Goal: Transaction & Acquisition: Book appointment/travel/reservation

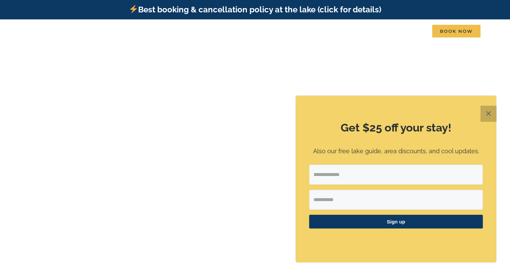
click at [488, 114] on button "✕" at bounding box center [488, 114] width 16 height 16
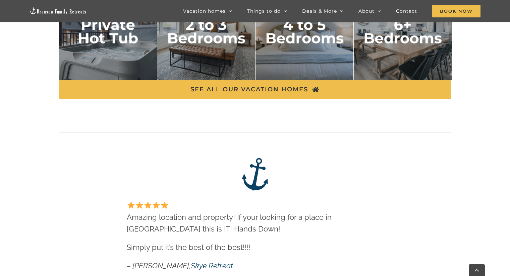
scroll to position [1273, 0]
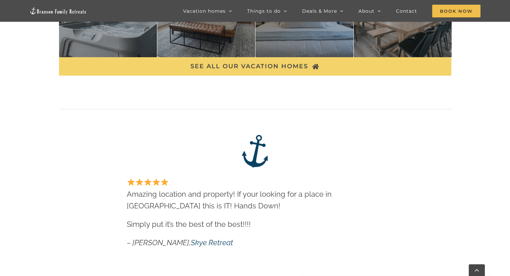
click at [269, 69] on span "SEE ALL OUR VACATION HOMES" at bounding box center [249, 66] width 118 height 7
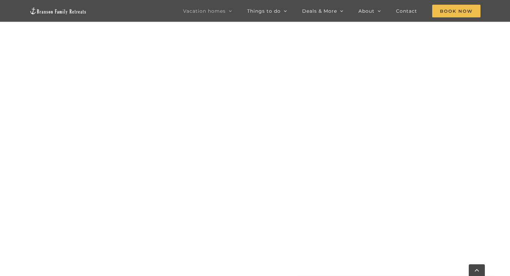
scroll to position [614, 0]
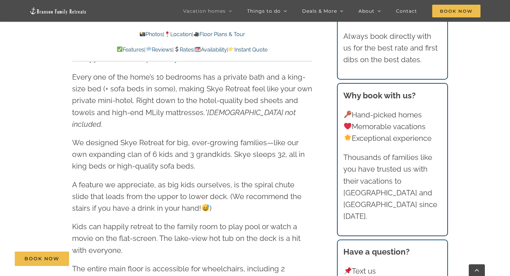
scroll to position [871, 0]
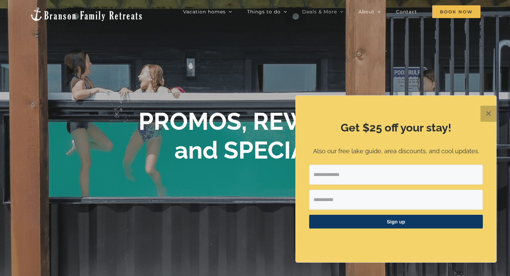
click at [491, 114] on button "✕" at bounding box center [488, 114] width 16 height 16
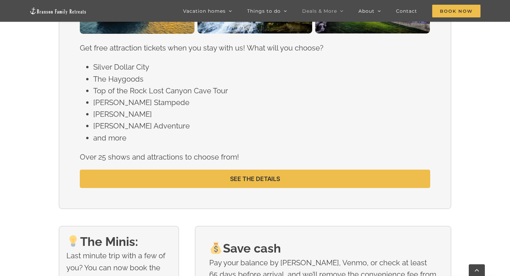
scroll to position [737, 0]
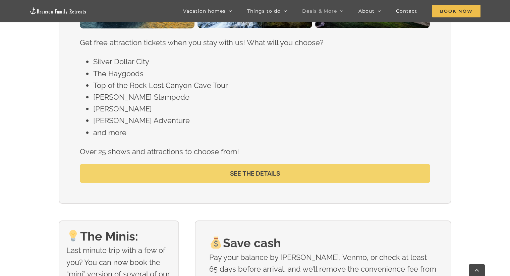
click at [233, 177] on span "SEE THE DETAILS" at bounding box center [255, 173] width 50 height 7
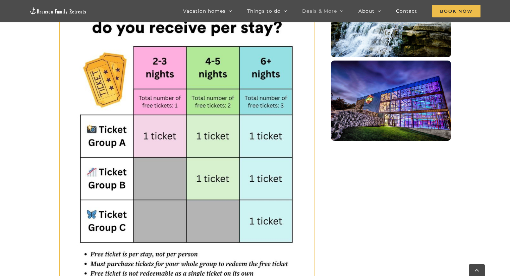
scroll to position [436, 0]
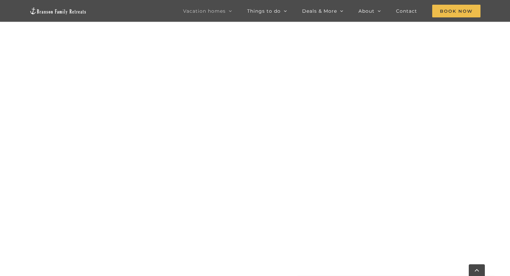
scroll to position [246, 0]
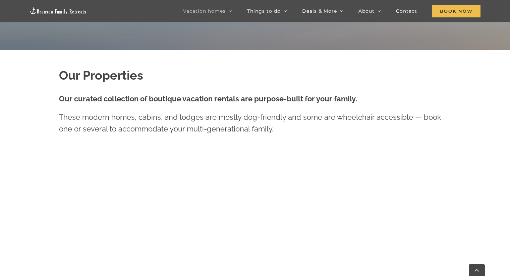
click at [24, 178] on div "Our Properties Our curated collection of boutique vacation rentals are purpose-…" at bounding box center [255, 277] width 510 height 454
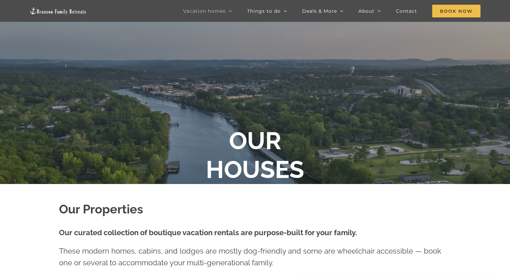
scroll to position [0, 0]
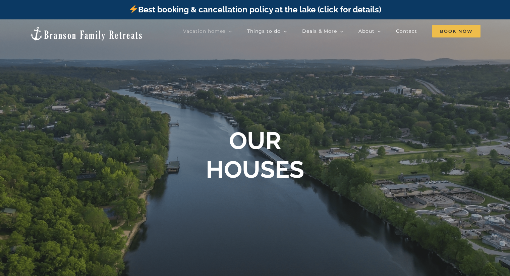
click at [55, 28] on img at bounding box center [86, 33] width 114 height 15
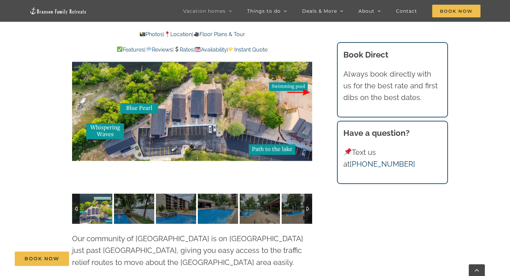
scroll to position [1340, 0]
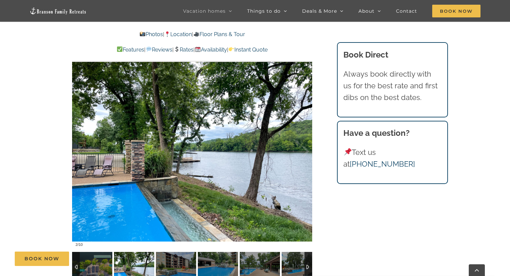
click at [96, 252] on img at bounding box center [92, 267] width 40 height 30
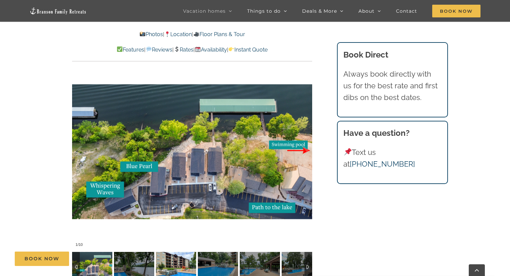
click at [164, 252] on img at bounding box center [176, 267] width 40 height 30
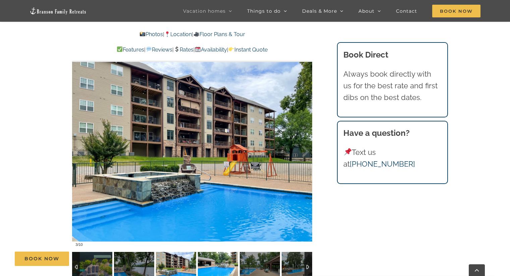
click at [219, 252] on img at bounding box center [218, 267] width 40 height 30
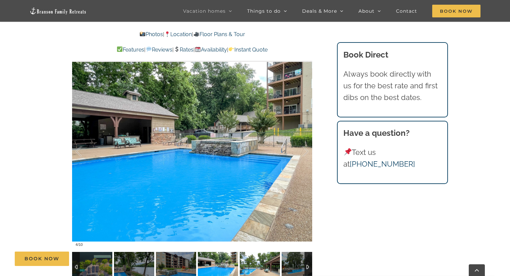
click at [255, 252] on img at bounding box center [260, 267] width 40 height 30
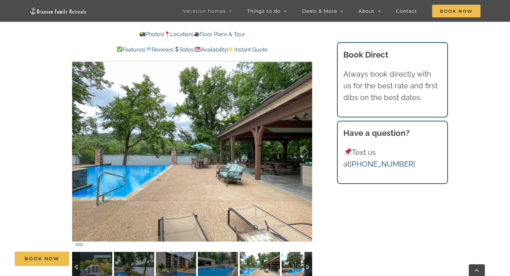
click at [288, 252] on img at bounding box center [301, 267] width 40 height 30
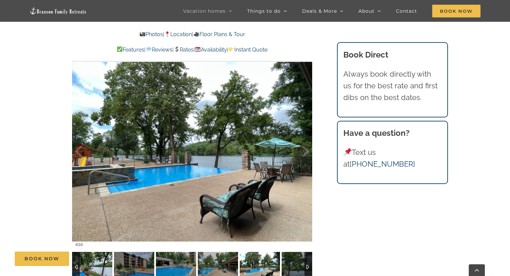
drag, startPoint x: 109, startPoint y: 243, endPoint x: 113, endPoint y: 243, distance: 4.4
click at [109, 252] on img at bounding box center [92, 267] width 40 height 30
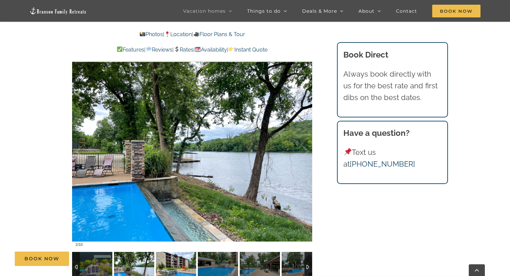
click at [160, 252] on img at bounding box center [176, 267] width 40 height 30
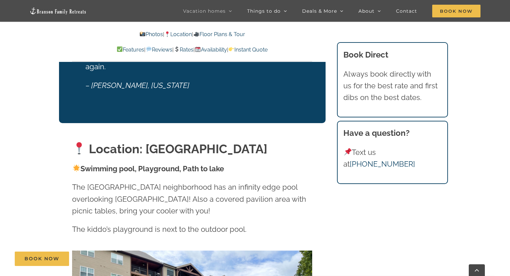
scroll to position [1106, 0]
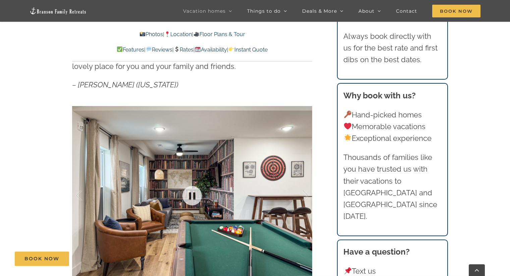
scroll to position [503, 0]
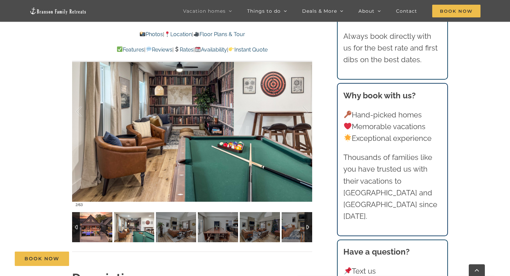
click at [94, 231] on img at bounding box center [92, 227] width 40 height 30
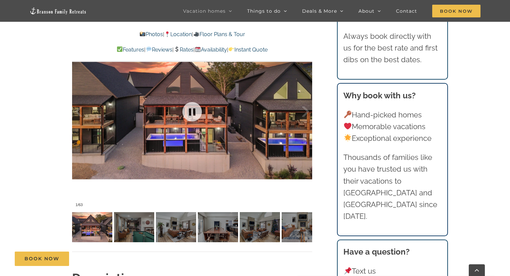
click at [185, 138] on div at bounding box center [192, 111] width 240 height 197
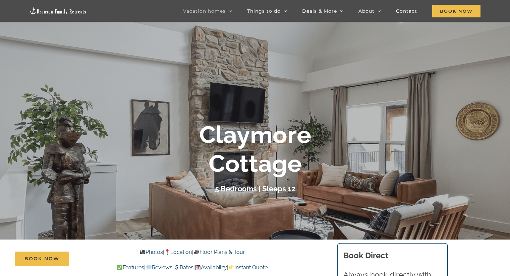
scroll to position [0, 0]
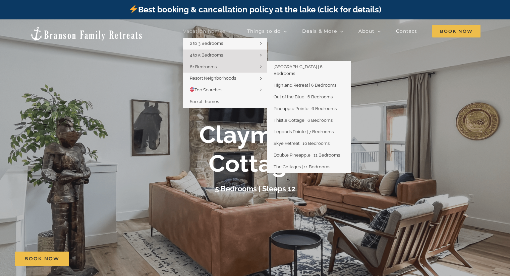
click at [210, 65] on span "6+ Bedrooms" at bounding box center [203, 66] width 27 height 5
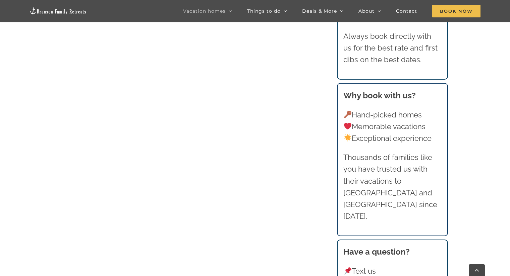
scroll to position [804, 0]
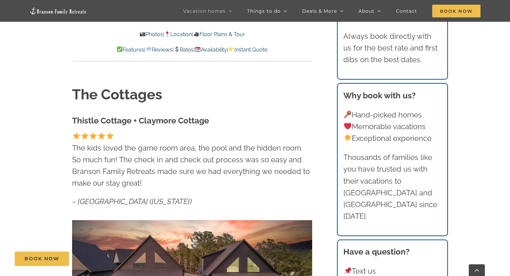
scroll to position [436, 0]
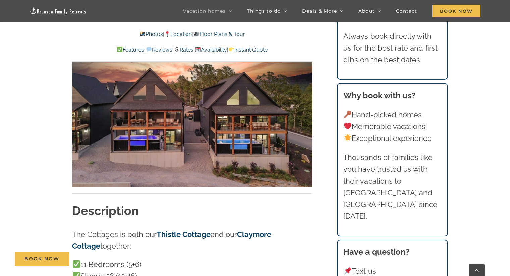
click at [200, 231] on link "Thistle Cottage" at bounding box center [183, 234] width 54 height 9
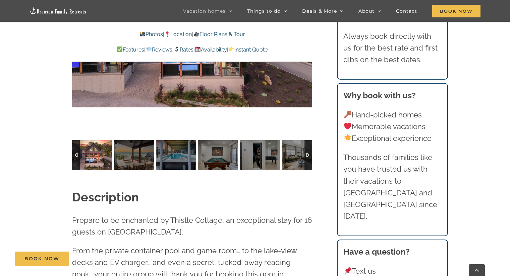
scroll to position [637, 0]
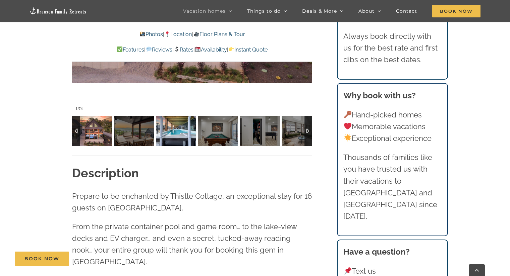
click at [183, 129] on img at bounding box center [176, 131] width 40 height 30
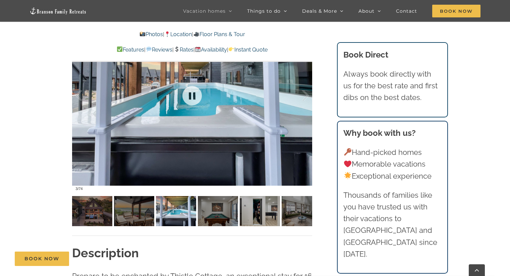
scroll to position [536, 0]
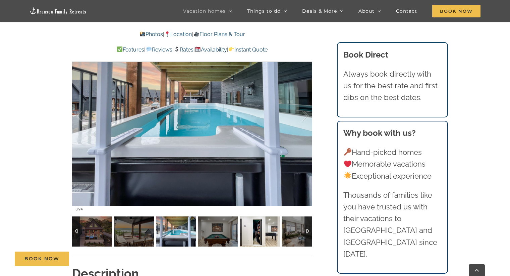
click at [267, 231] on img at bounding box center [260, 232] width 40 height 30
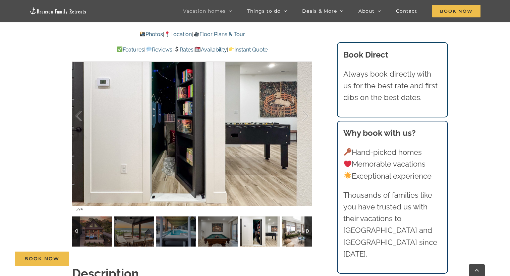
click at [290, 236] on img at bounding box center [301, 232] width 40 height 30
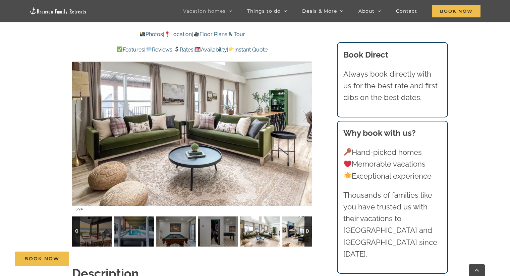
click at [290, 236] on img at bounding box center [301, 232] width 40 height 30
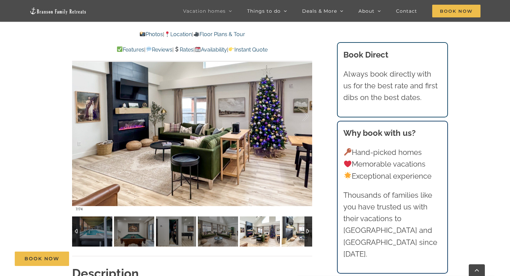
click at [290, 236] on img at bounding box center [301, 232] width 40 height 30
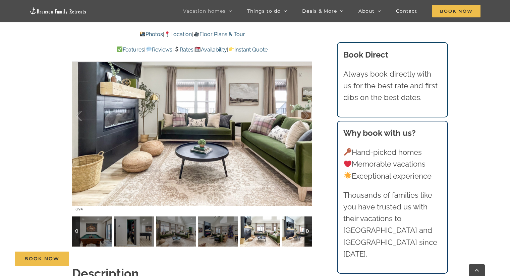
click at [290, 236] on img at bounding box center [301, 232] width 40 height 30
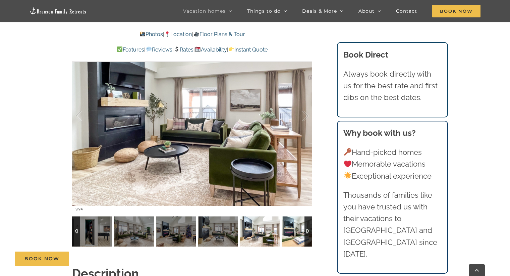
click at [290, 236] on img at bounding box center [301, 232] width 40 height 30
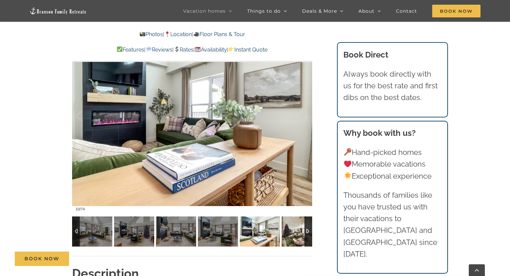
click at [290, 236] on img at bounding box center [301, 232] width 40 height 30
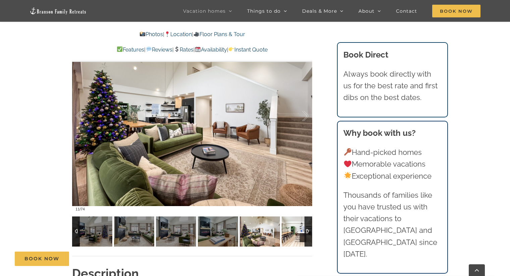
click at [290, 236] on img at bounding box center [301, 232] width 40 height 30
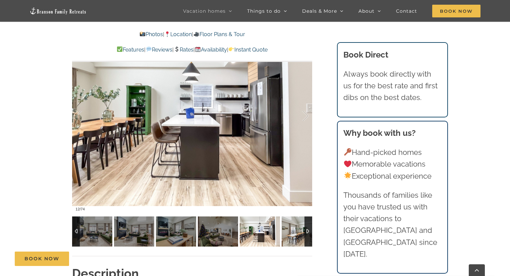
click at [296, 238] on img at bounding box center [301, 232] width 40 height 30
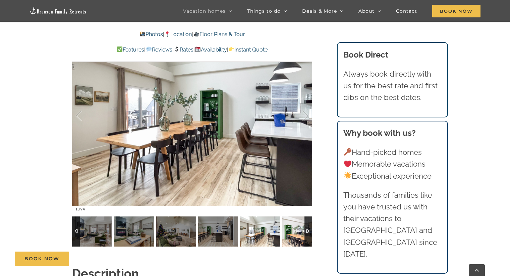
click at [296, 238] on img at bounding box center [301, 232] width 40 height 30
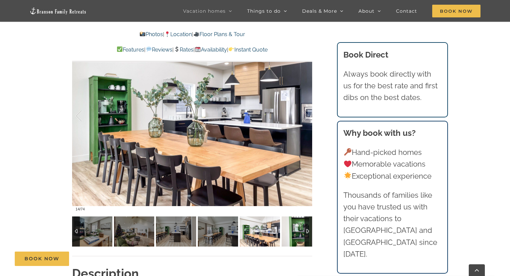
click at [296, 238] on img at bounding box center [301, 232] width 40 height 30
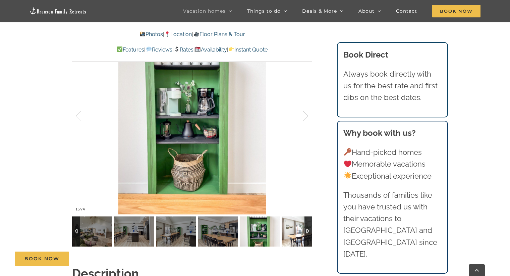
click at [296, 238] on img at bounding box center [301, 232] width 40 height 30
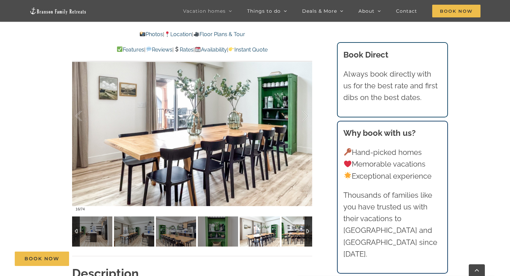
click at [296, 238] on img at bounding box center [301, 232] width 40 height 30
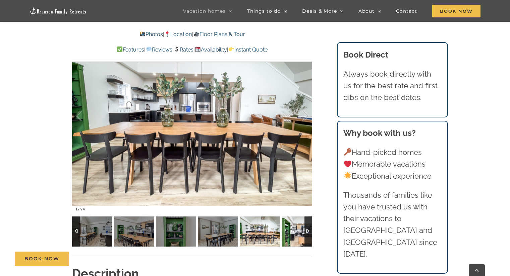
click at [296, 238] on img at bounding box center [301, 232] width 40 height 30
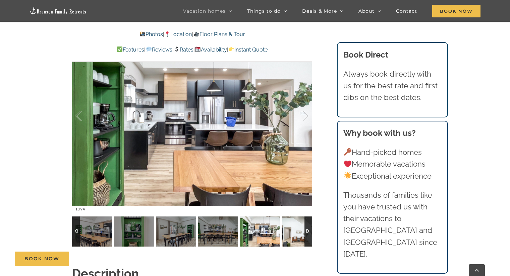
click at [296, 238] on img at bounding box center [301, 232] width 40 height 30
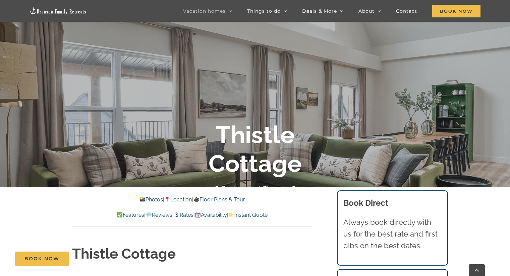
scroll to position [0, 0]
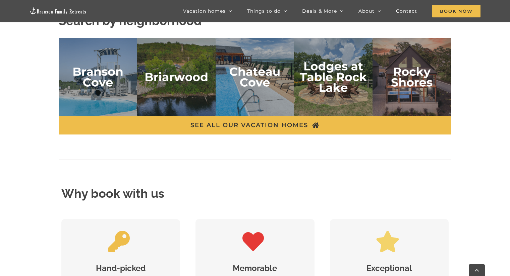
scroll to position [1474, 0]
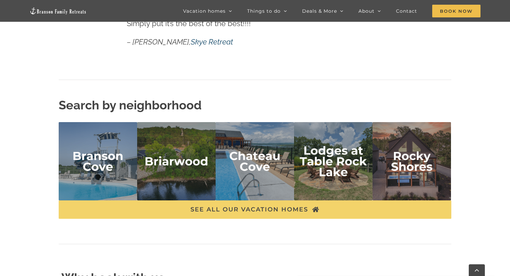
click at [245, 213] on span "SEE ALL OUR VACATION HOMES" at bounding box center [249, 209] width 118 height 7
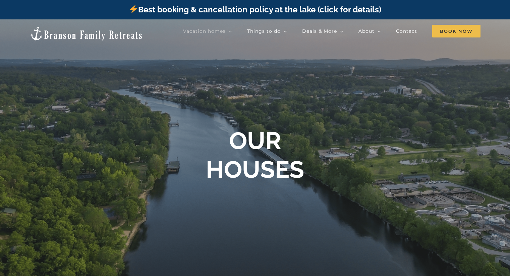
click at [171, 8] on link "Best booking & cancellation policy at the lake (click for details)" at bounding box center [255, 10] width 252 height 10
click at [70, 30] on img at bounding box center [86, 33] width 114 height 15
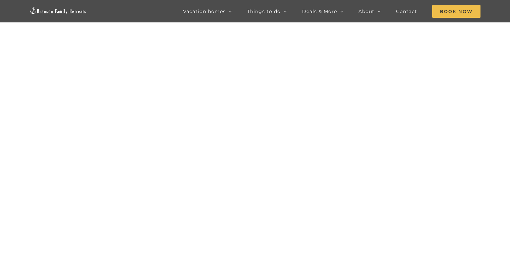
scroll to position [34, 0]
